Goal: Task Accomplishment & Management: Manage account settings

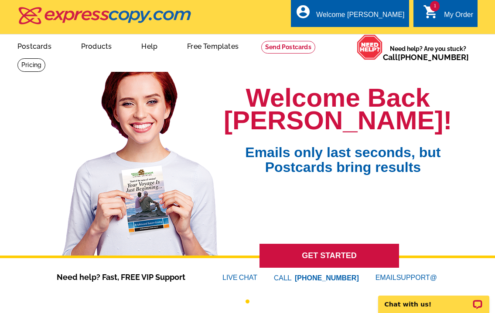
click at [375, 39] on link "My Account" at bounding box center [385, 42] width 34 height 7
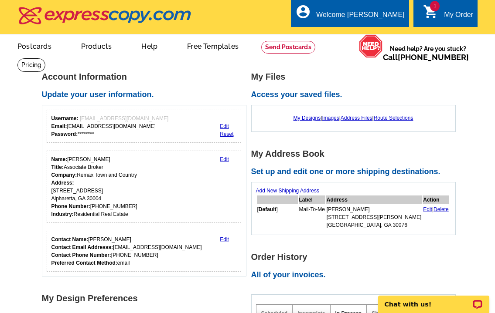
click at [308, 118] on link "My Designs" at bounding box center [306, 118] width 27 height 6
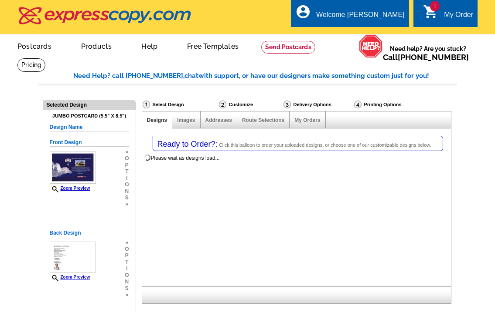
select select "1"
select select "2"
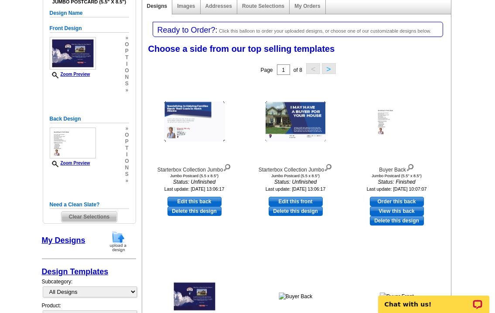
scroll to position [122, 0]
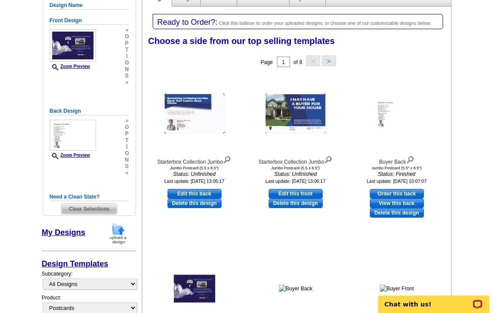
click at [407, 202] on link "View this back" at bounding box center [397, 204] width 54 height 10
click at [292, 193] on link "Edit this front" at bounding box center [296, 194] width 54 height 10
select select "back"
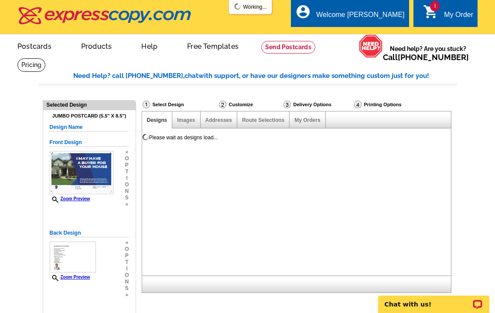
scroll to position [0, 0]
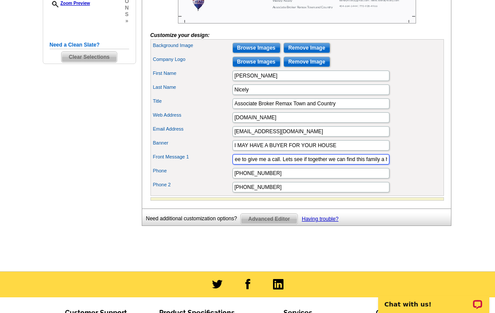
scroll to position [0, 568]
drag, startPoint x: 232, startPoint y: 172, endPoint x: 389, endPoint y: 167, distance: 156.6
click at [389, 167] on div "Background Image Browse Images Remove Image Company Logo Browse Images Remove I…" at bounding box center [296, 117] width 293 height 157
click at [404, 167] on div "Front Message 1 I am working with a family looking for a home in [GEOGRAPHIC_DA…" at bounding box center [297, 160] width 290 height 14
